Goal: Task Accomplishment & Management: Complete application form

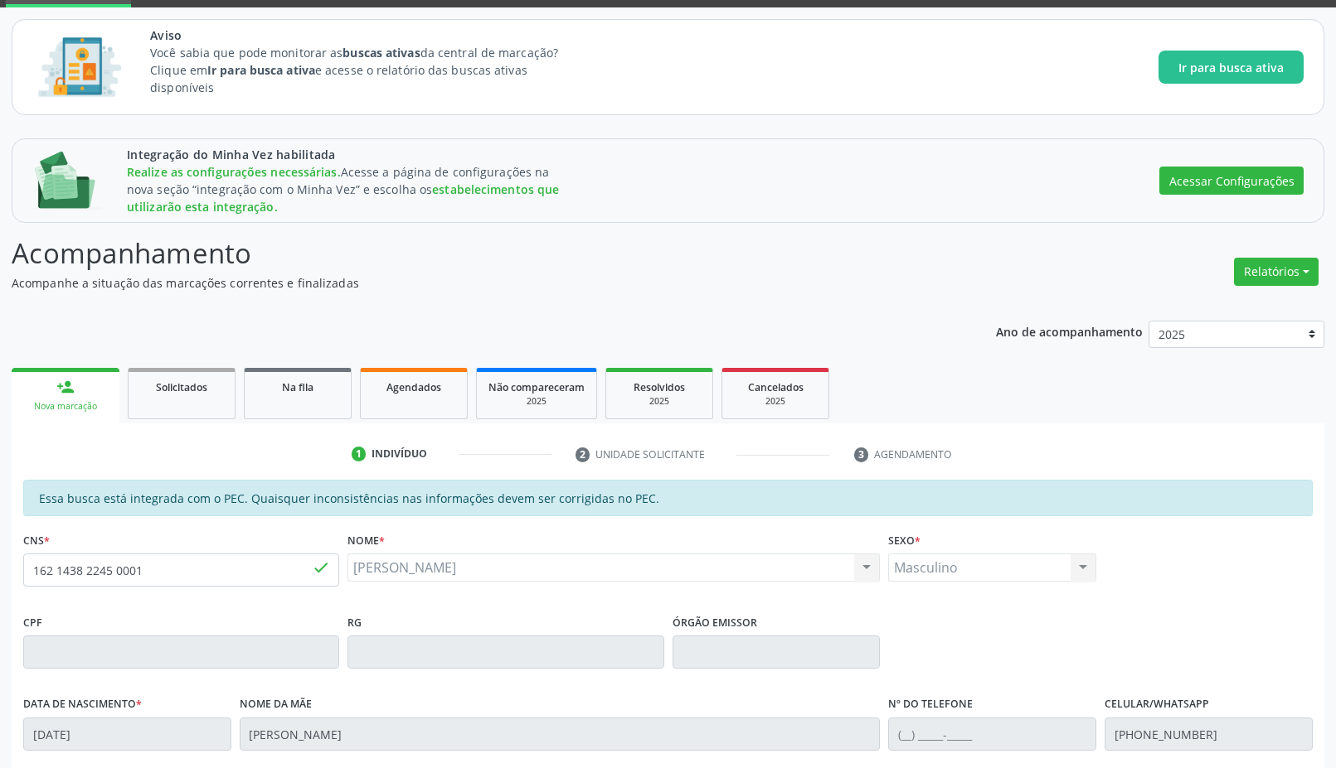
scroll to position [84, 0]
drag, startPoint x: 161, startPoint y: 579, endPoint x: 0, endPoint y: 534, distance: 166.9
click at [0, 534] on div "Integração do Minha Vez habilitada Realize as configurações necessárias. Acesse…" at bounding box center [668, 597] width 1336 height 940
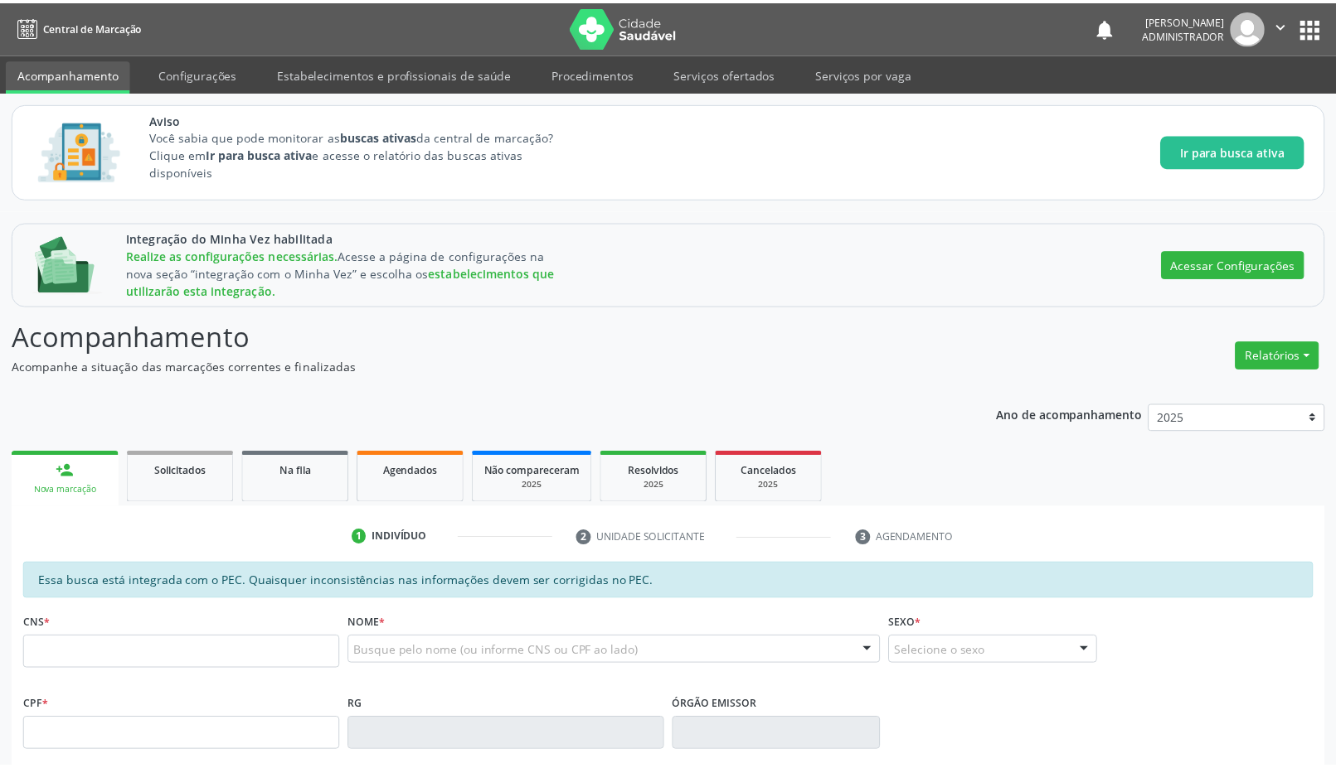
scroll to position [84, 0]
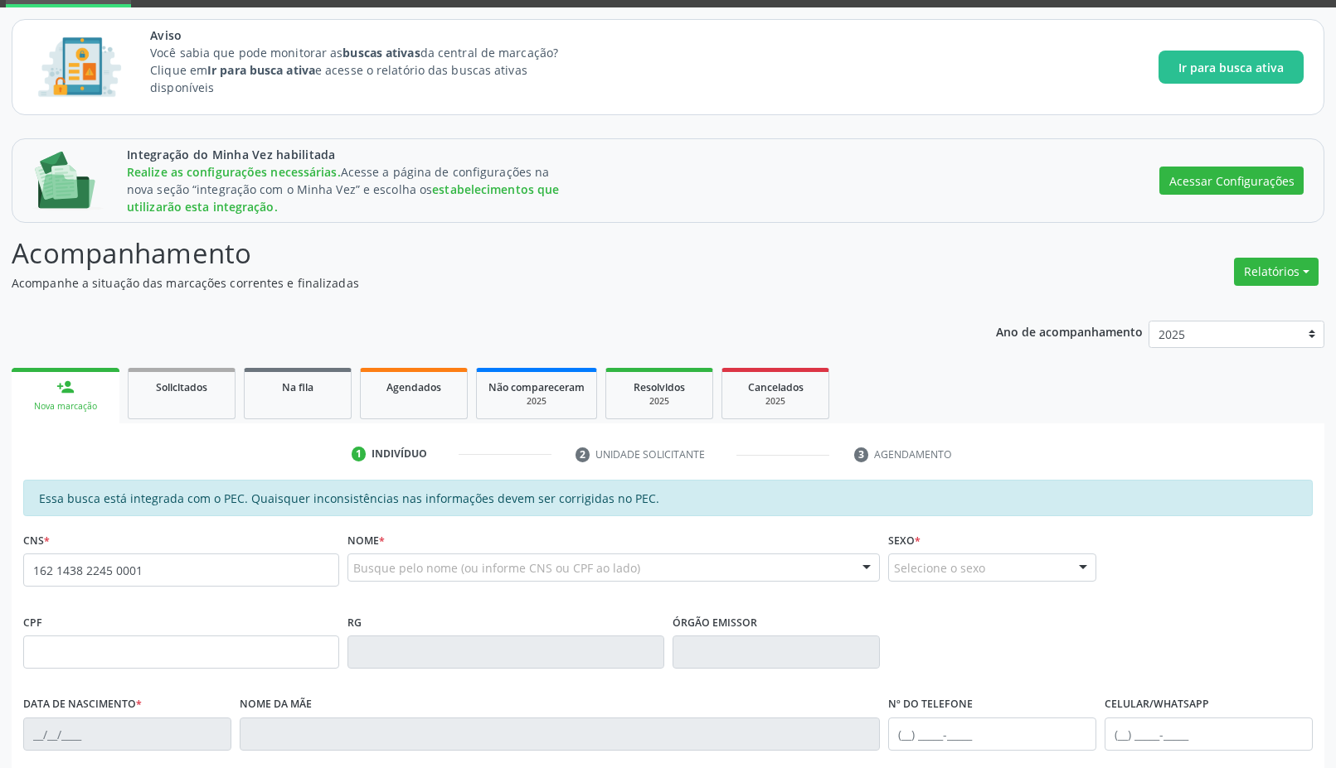
type input "162 1438 2245 0001"
type input "[DATE]"
type input "[PERSON_NAME]"
type input "[PHONE_NUMBER]"
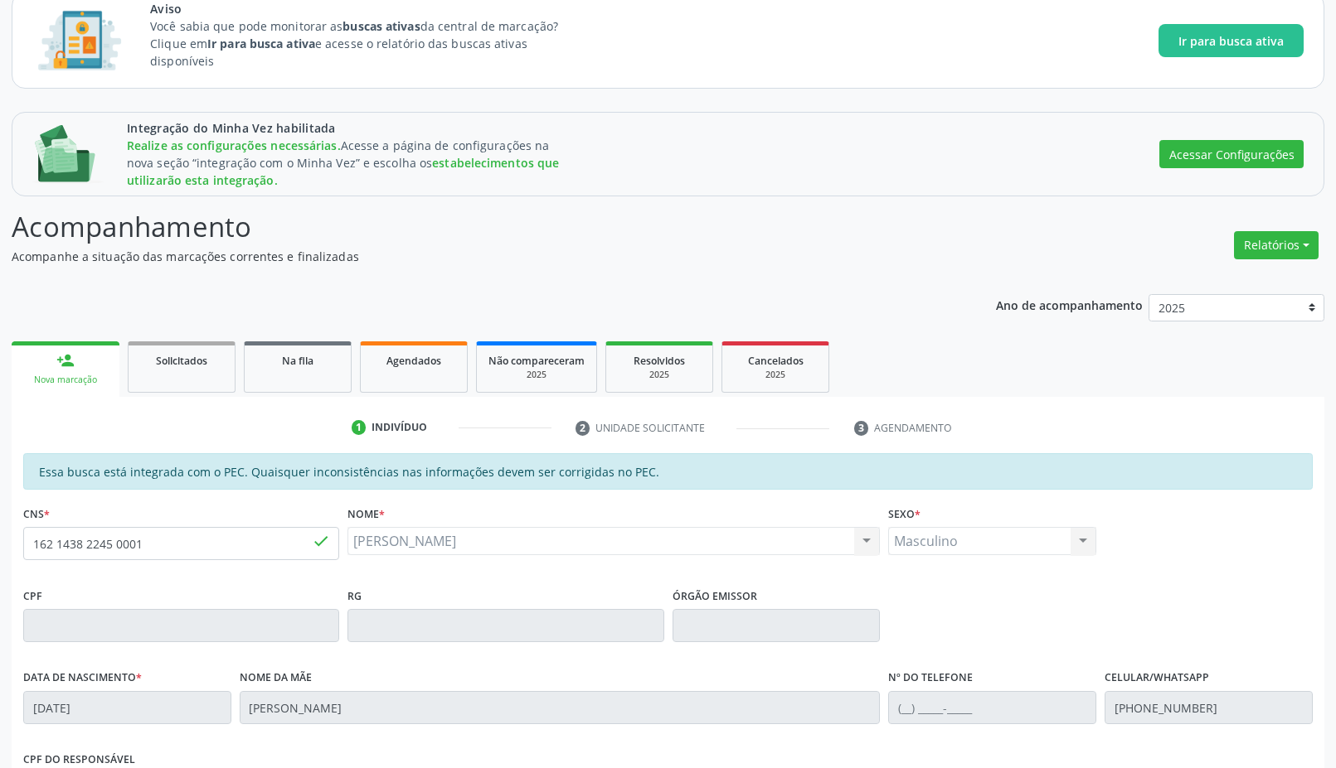
scroll to position [0, 0]
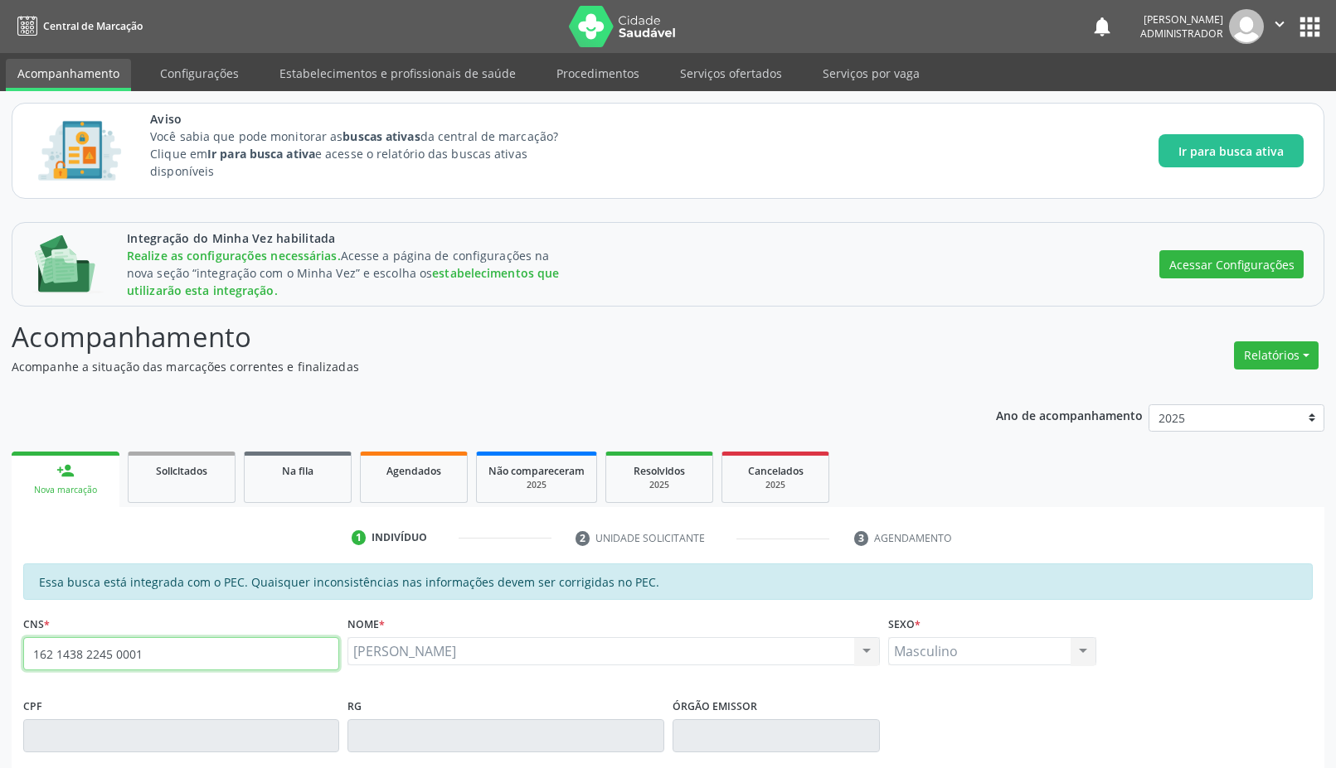
drag, startPoint x: 147, startPoint y: 655, endPoint x: 8, endPoint y: 629, distance: 140.8
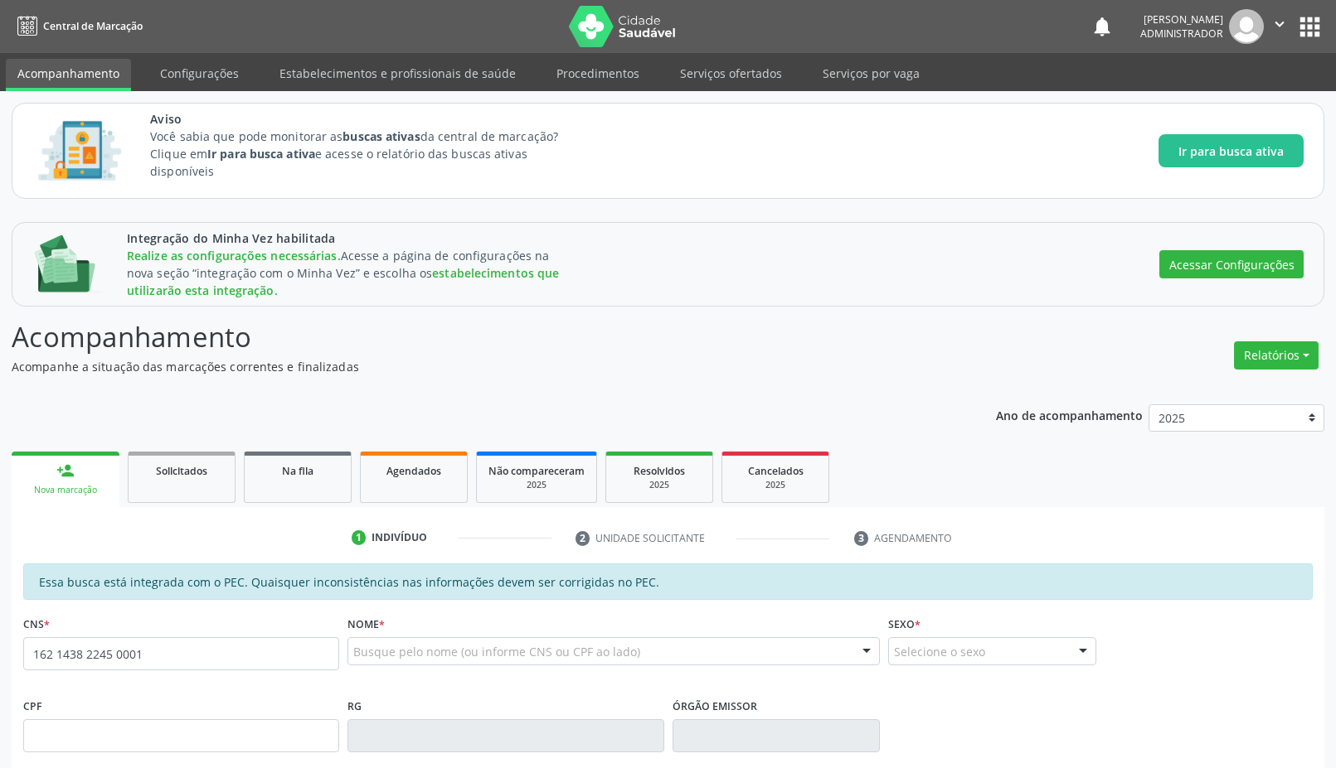
type input "162 1438 2245 0001"
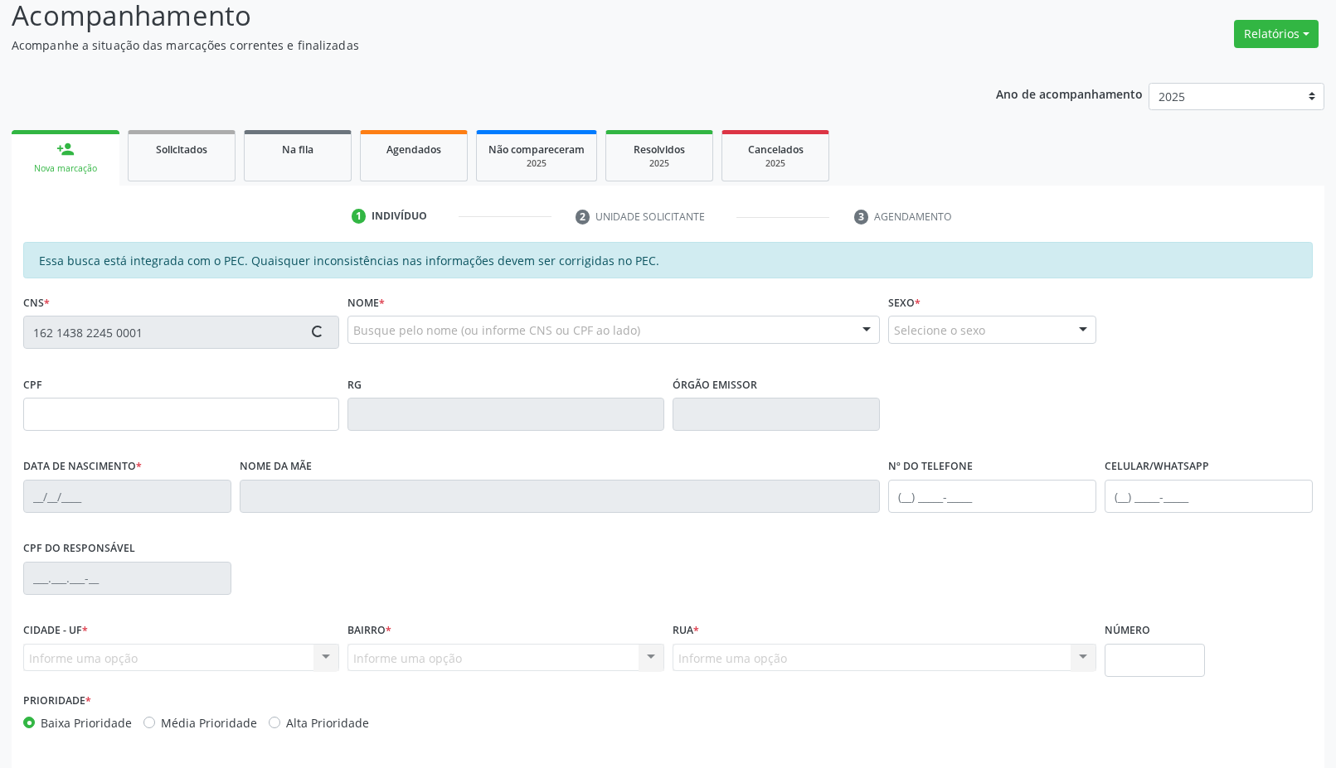
scroll to position [382, 0]
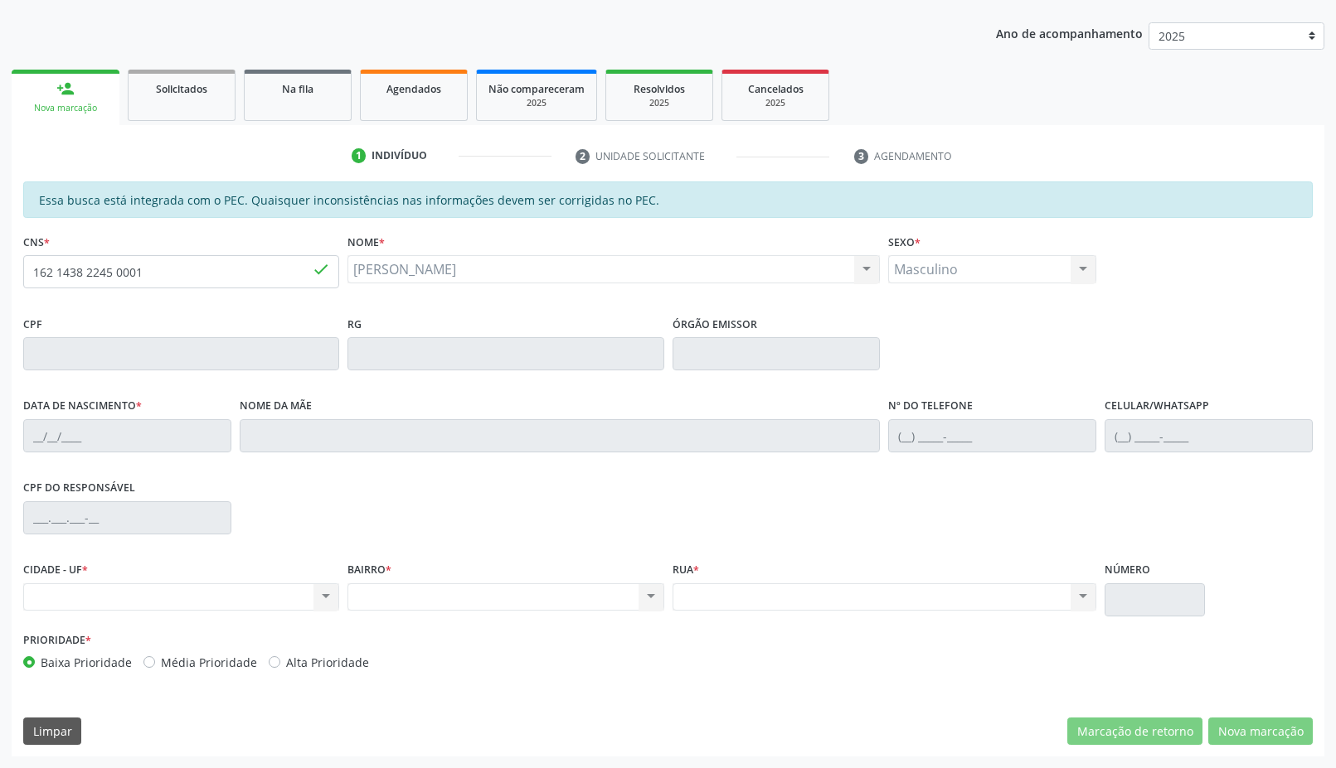
type input "[DATE]"
type input "[PERSON_NAME]"
type input "(87) 98414-7477"
drag, startPoint x: 146, startPoint y: 268, endPoint x: 1, endPoint y: 260, distance: 145.3
click at [1, 260] on div "Integração do Minha Vez habilitada Realize as configurações necessárias. Acesse…" at bounding box center [668, 298] width 1336 height 940
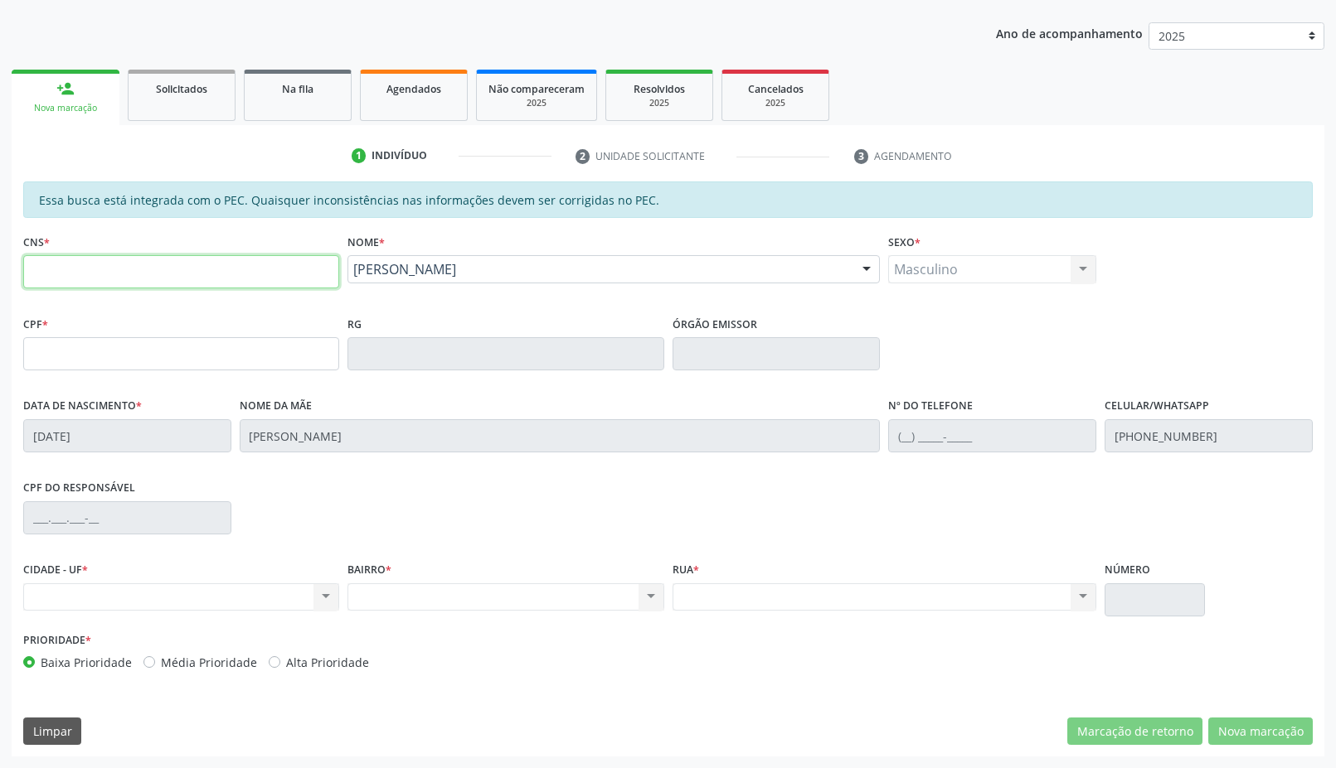
paste input "162 1438 2245 0001"
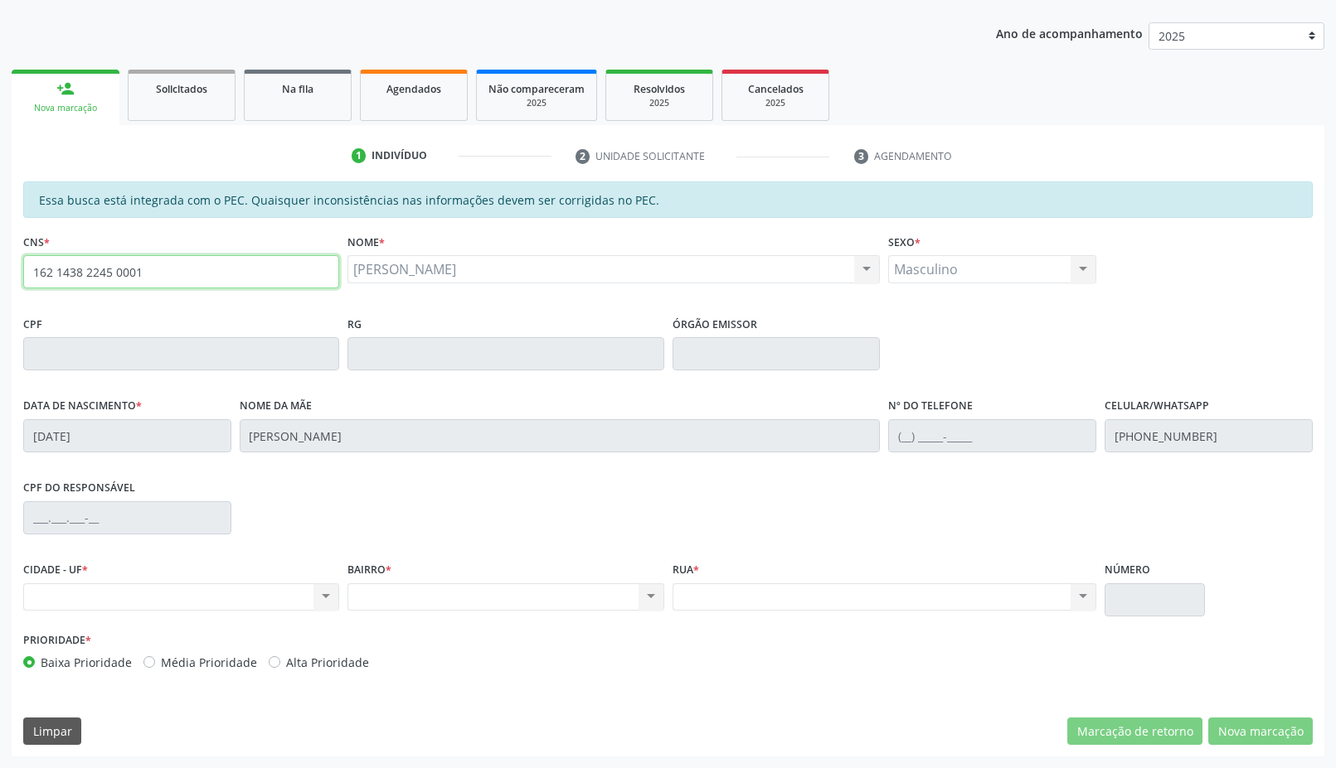
type input "162 1438 2245 0001"
drag, startPoint x: 202, startPoint y: 272, endPoint x: 4, endPoint y: 265, distance: 198.2
click at [2, 273] on div "Integração do Minha Vez habilitada Realize as configurações necessárias. Acesse…" at bounding box center [668, 298] width 1336 height 940
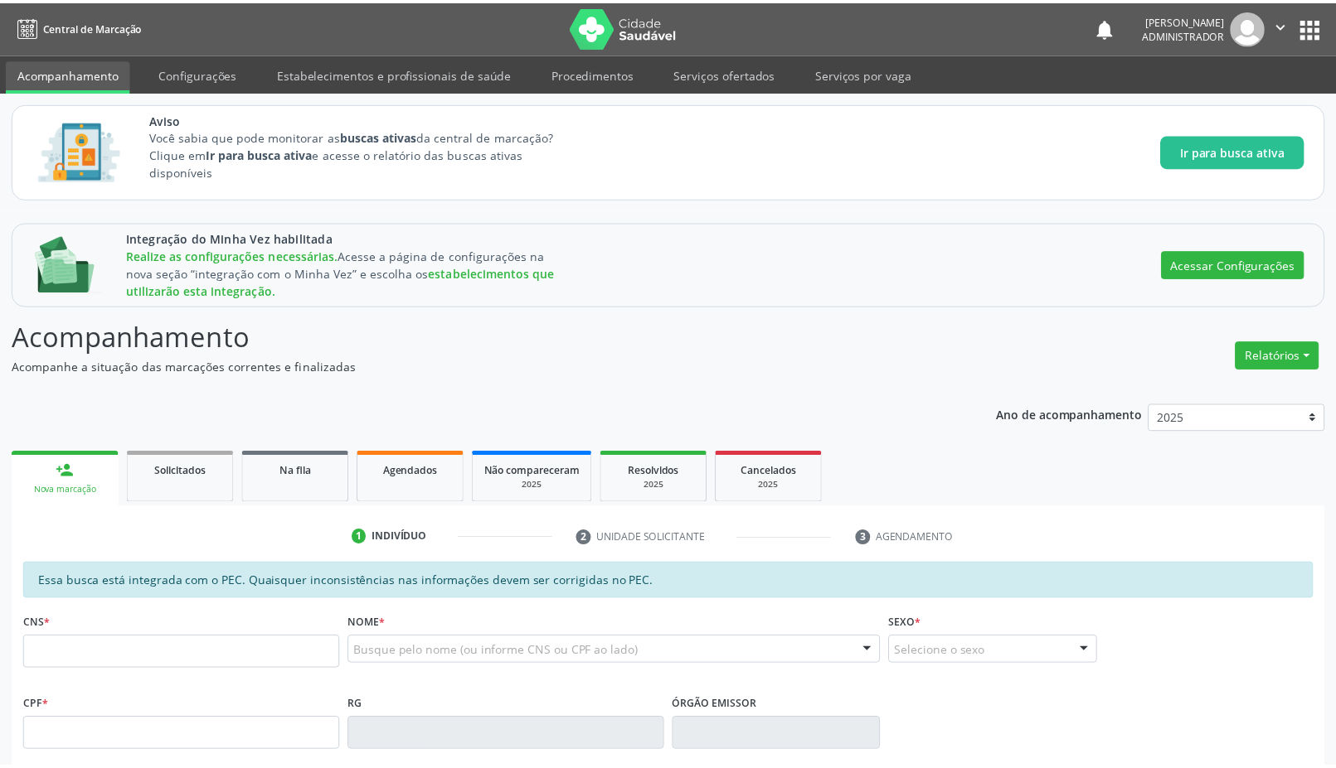
scroll to position [382, 0]
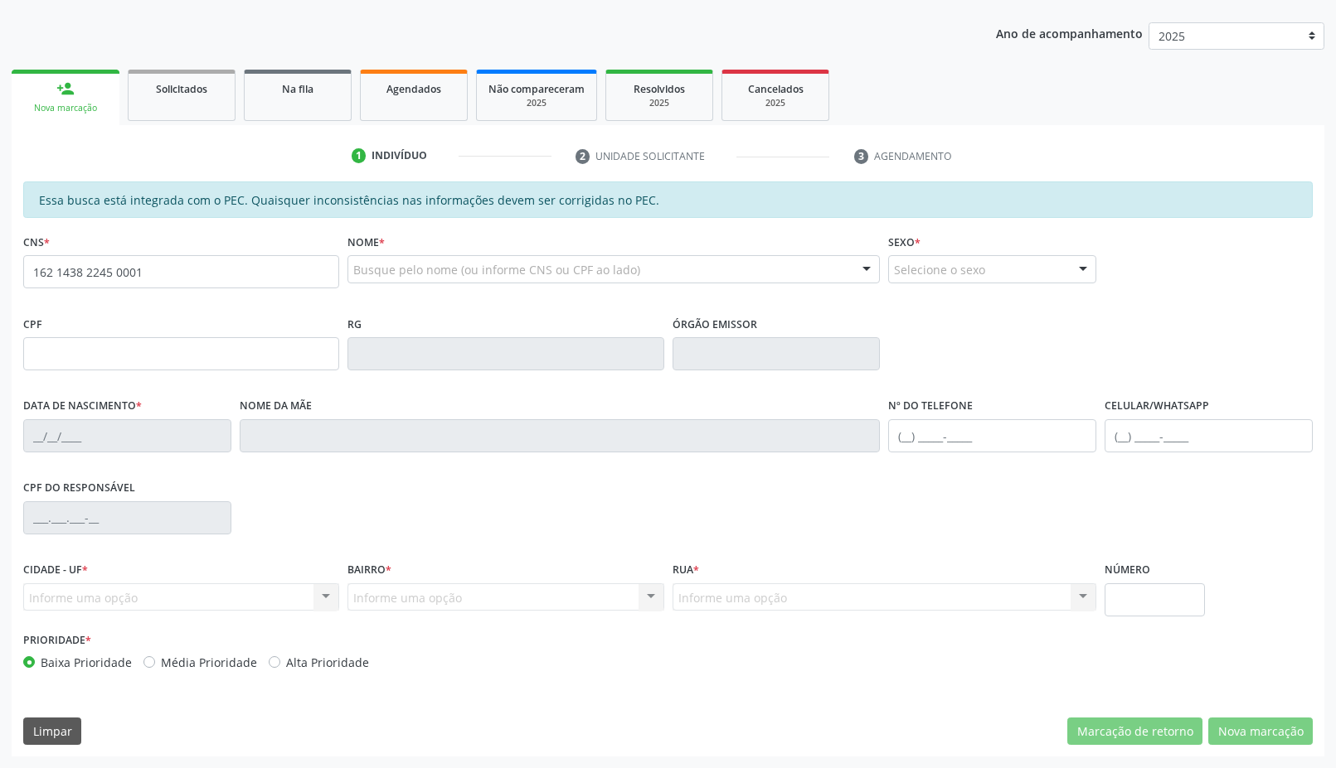
type input "162 1438 2245 0001"
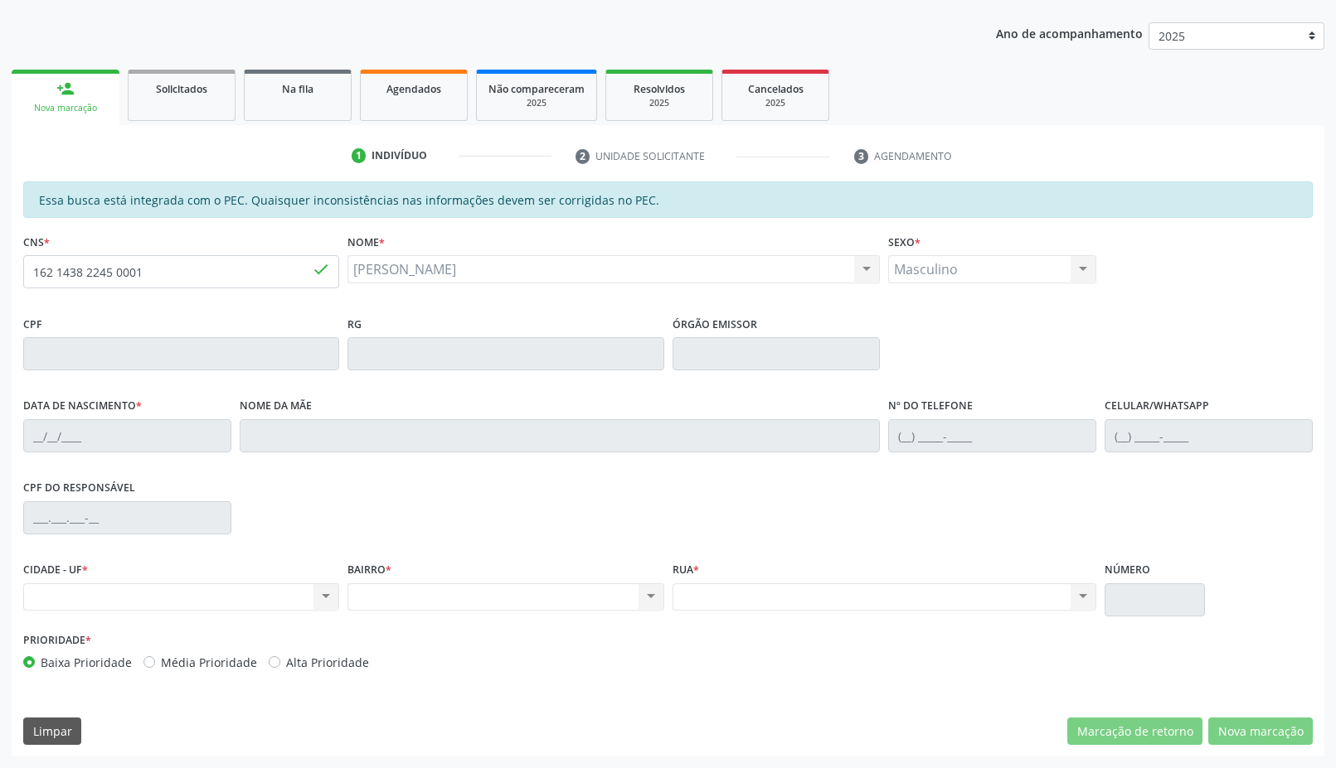
type input "[DATE]"
type input "[PERSON_NAME]"
type input "(87) 98414-7777"
drag, startPoint x: 144, startPoint y: 277, endPoint x: 0, endPoint y: 249, distance: 147.0
click at [0, 259] on div "Integração do Minha Vez habilitada Realize as configurações necessárias. Acesse…" at bounding box center [668, 298] width 1336 height 940
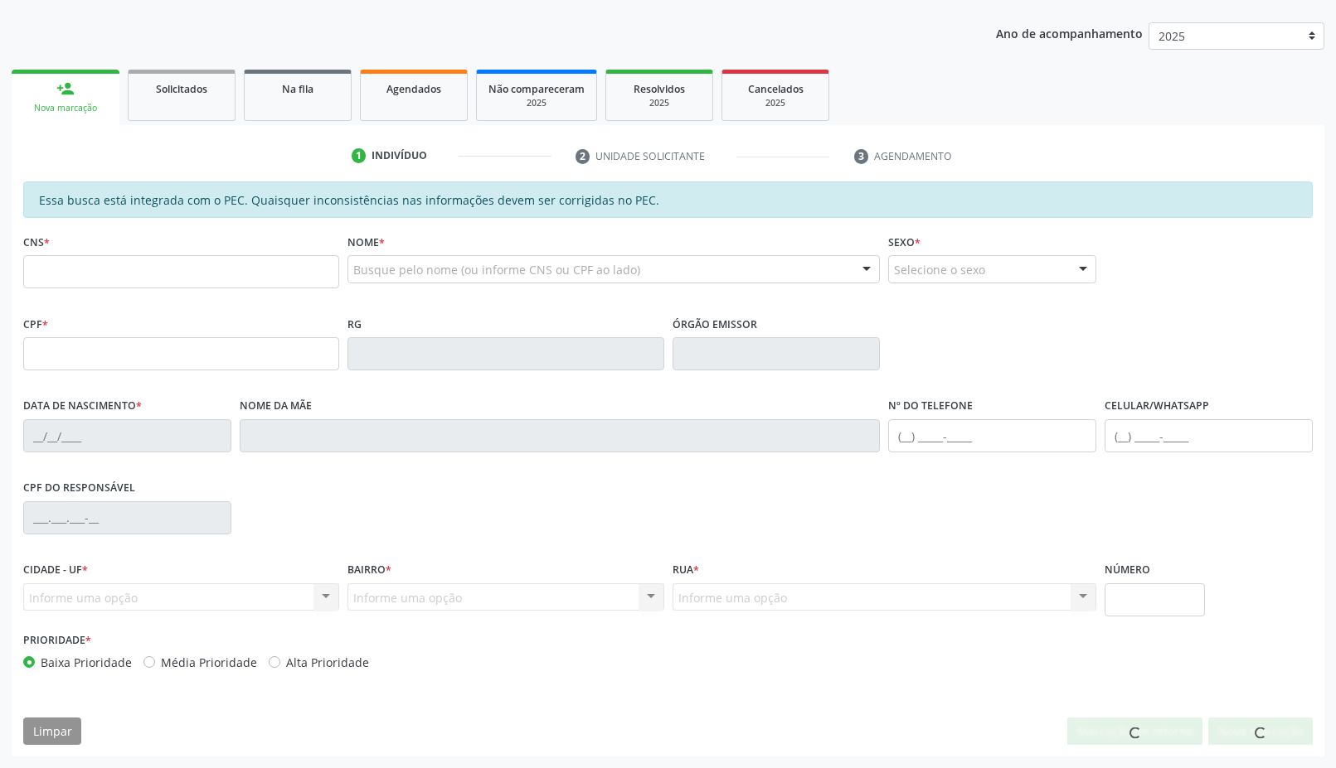
scroll to position [382, 0]
type input "162 1438 2245 0001"
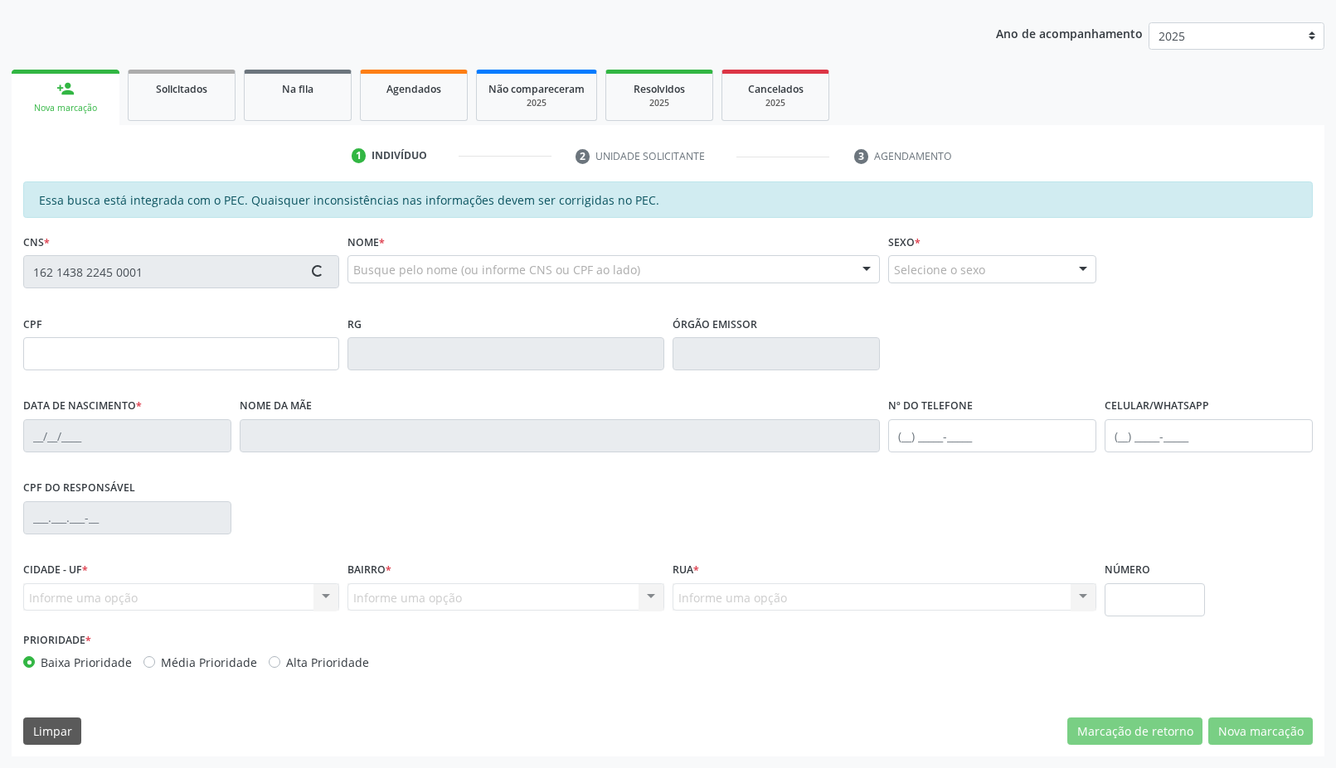
type input "[DATE]"
type input "Jucélia Vieira Gonalves"
type input "(87) 98414-7777"
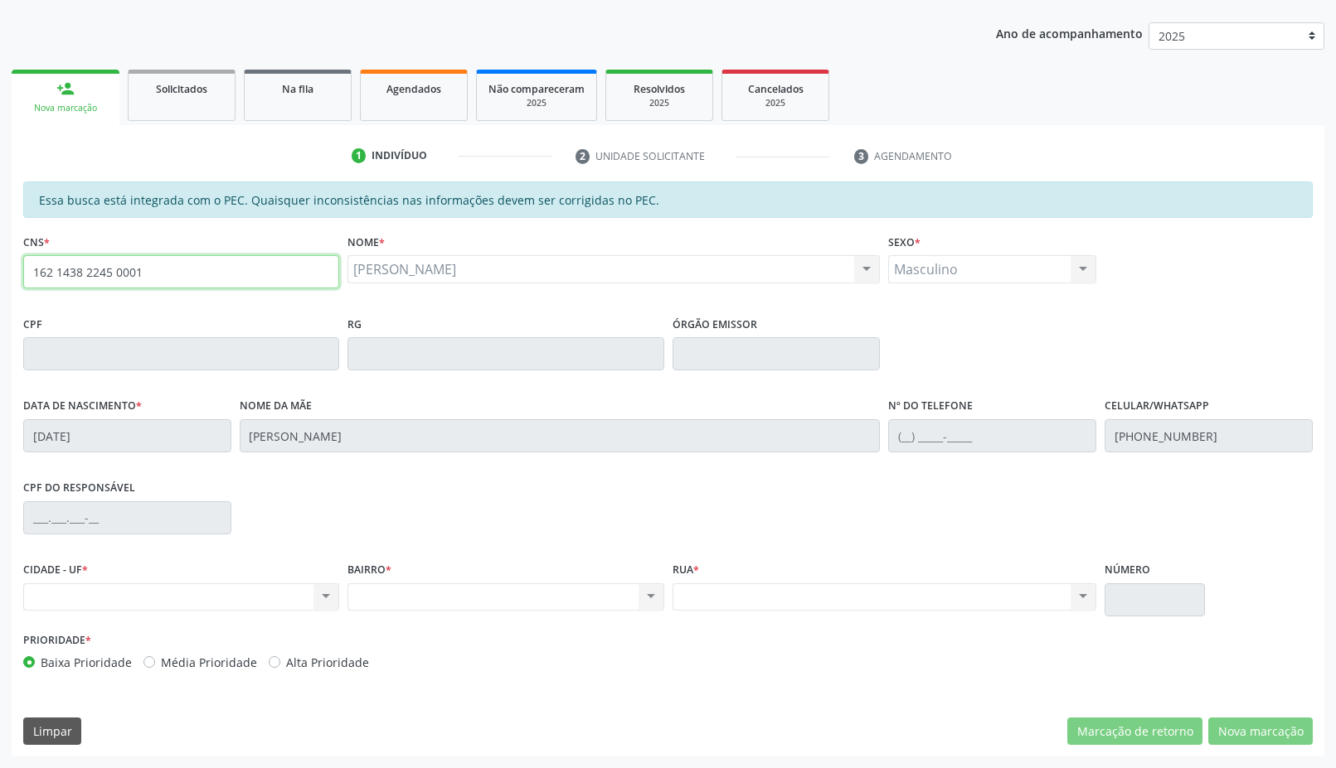
drag, startPoint x: 165, startPoint y: 279, endPoint x: 0, endPoint y: 257, distance: 166.5
click at [0, 257] on div "Integração do Minha Vez habilitada Realize as configurações necessárias. Acesse…" at bounding box center [668, 298] width 1336 height 940
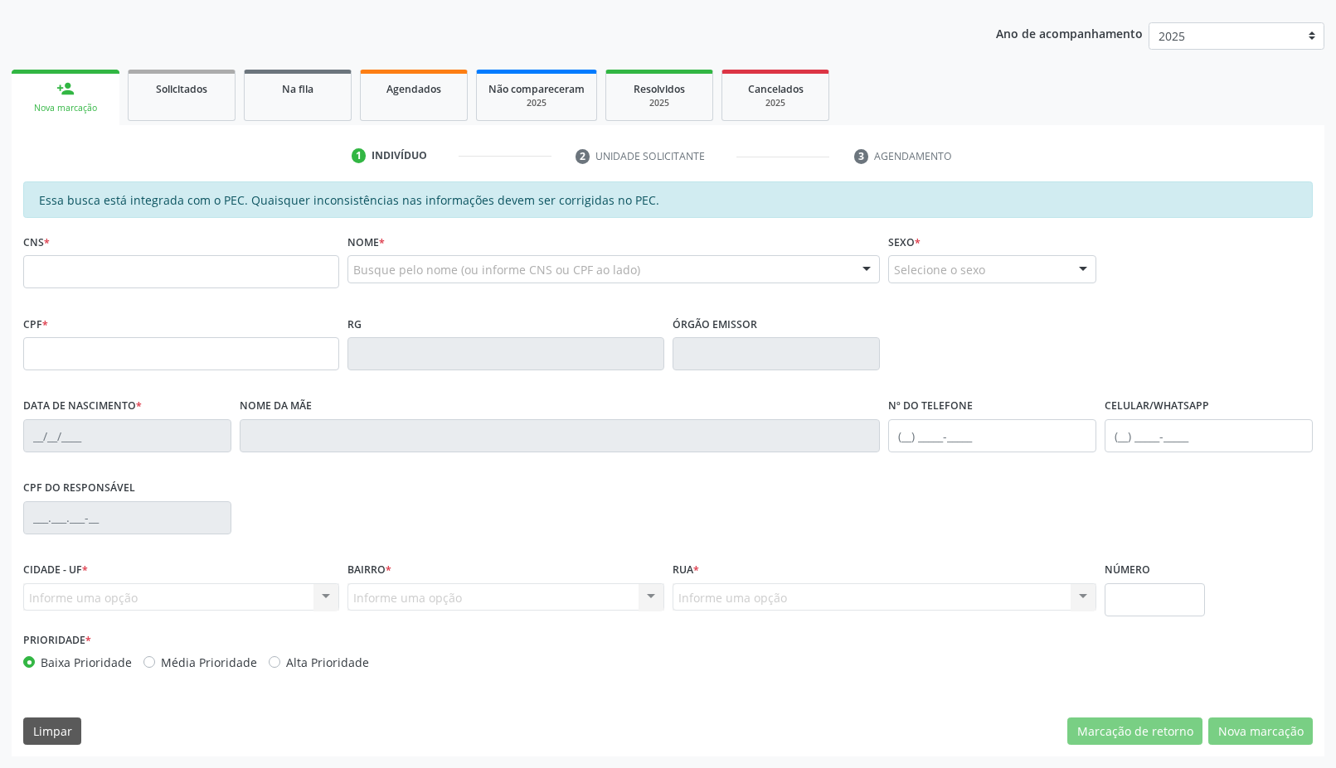
scroll to position [382, 0]
paste input "162 1438 2245 0001"
type input "162 1438 2245 0001"
type input "[DATE]"
type input "[PERSON_NAME]"
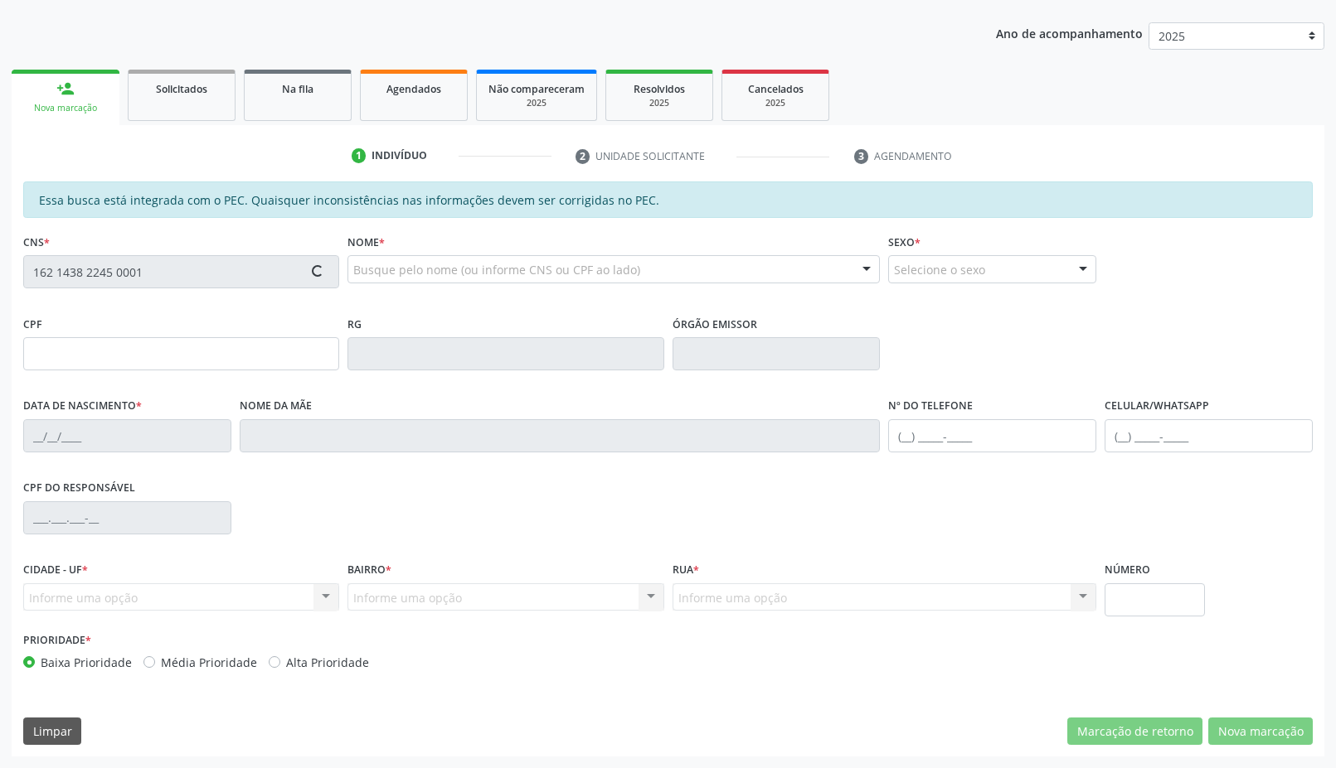
type input "[PHONE_NUMBER]"
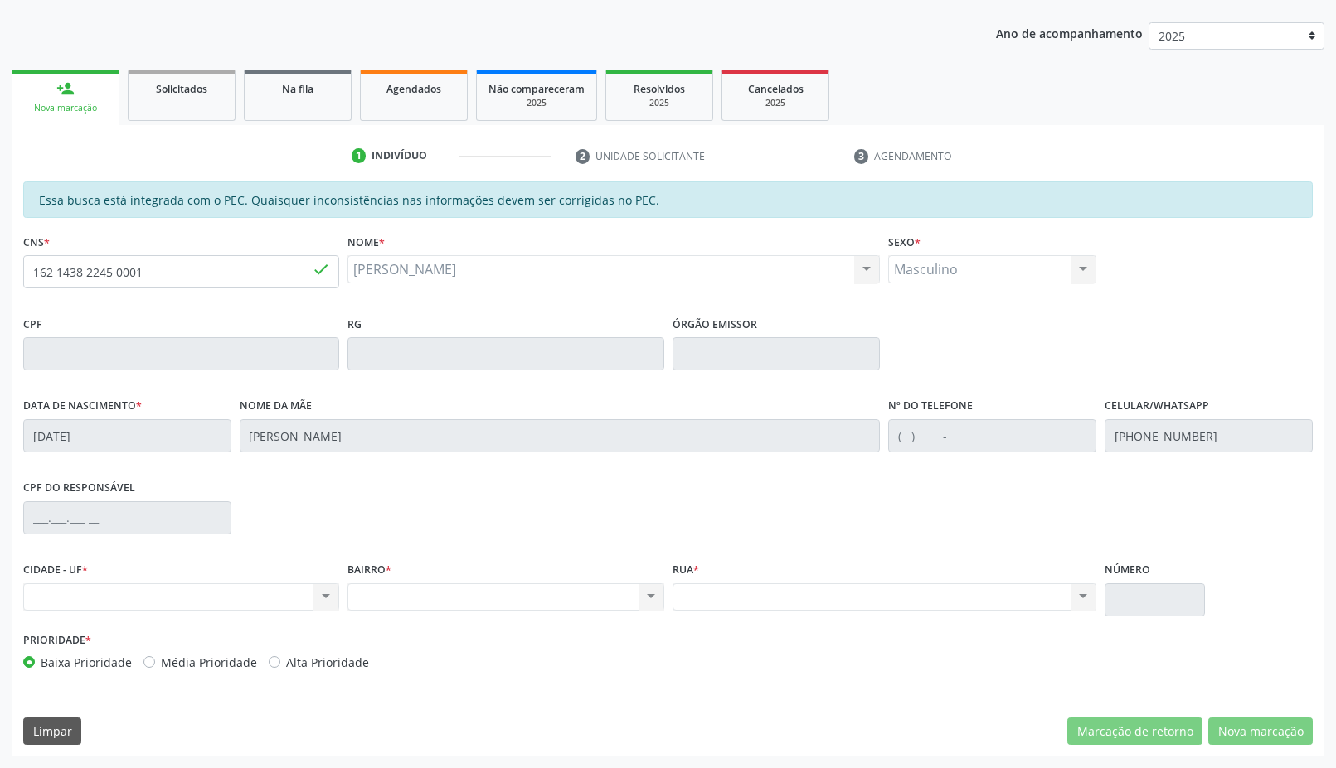
click at [479, 268] on div "[PERSON_NAME] [PERSON_NAME] CNS: 162 1438 2245 0001 CPF: -- Nascimento: [DATE] …" at bounding box center [613, 269] width 532 height 28
